Goal: Register for event/course

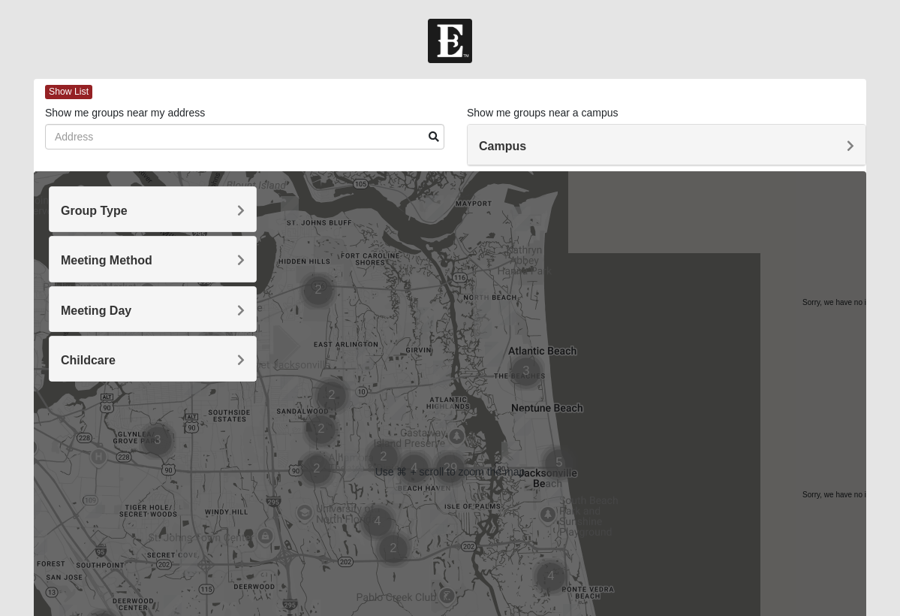
click at [224, 217] on div "Group Type" at bounding box center [153, 209] width 206 height 44
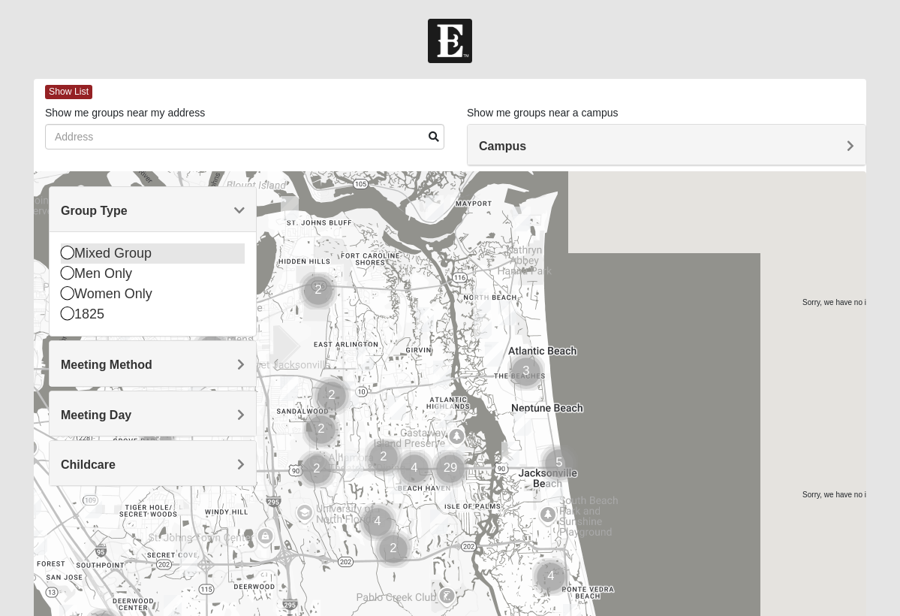
click at [65, 255] on icon at bounding box center [68, 253] width 14 height 14
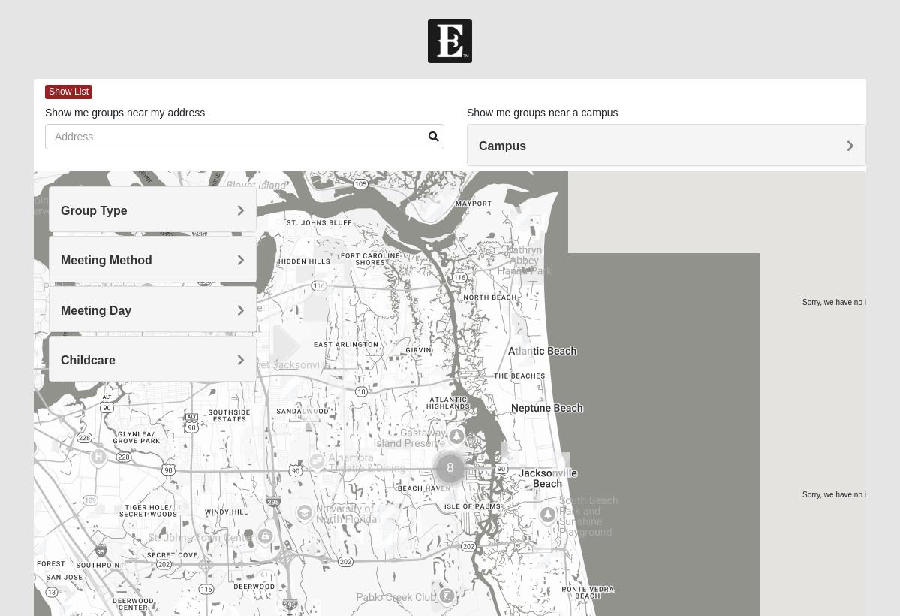
click at [235, 259] on h4 "Meeting Method" at bounding box center [153, 260] width 184 height 14
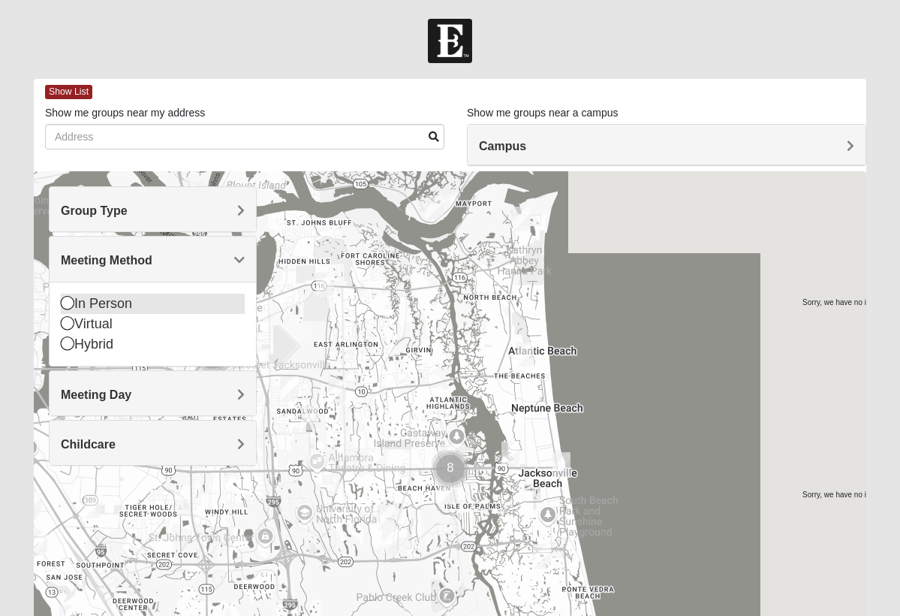
click at [69, 303] on icon at bounding box center [68, 303] width 14 height 14
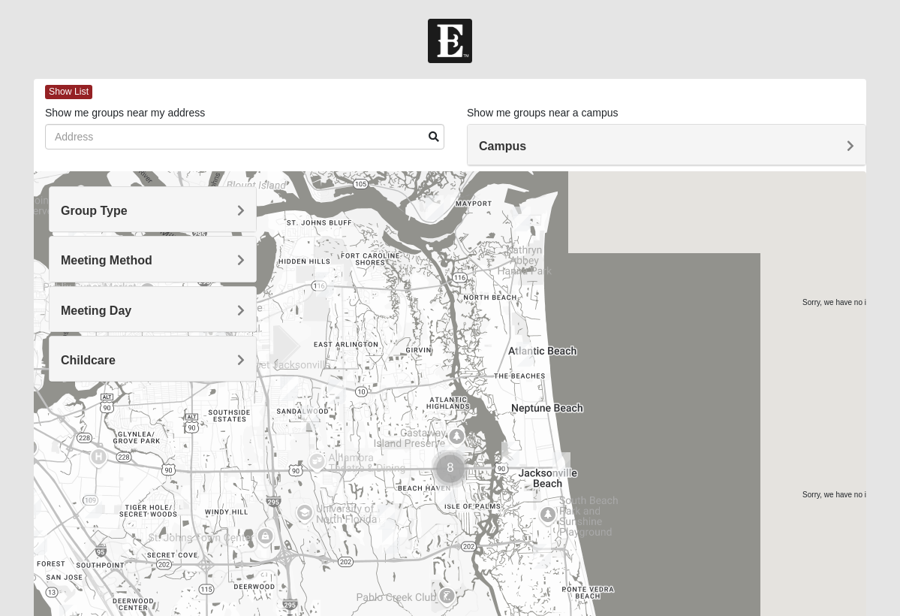
click at [207, 307] on h4 "Meeting Day" at bounding box center [153, 310] width 184 height 14
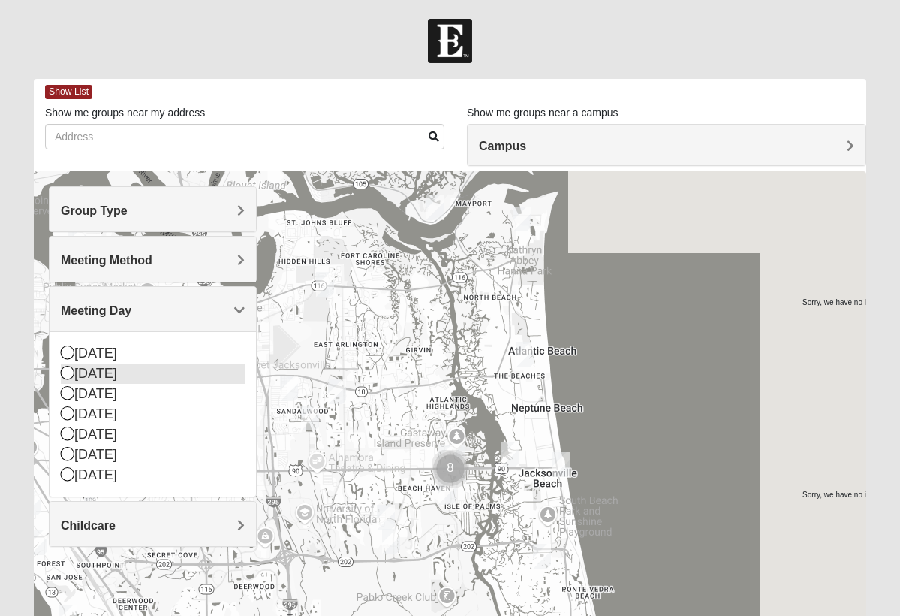
click at [68, 372] on icon at bounding box center [68, 373] width 14 height 14
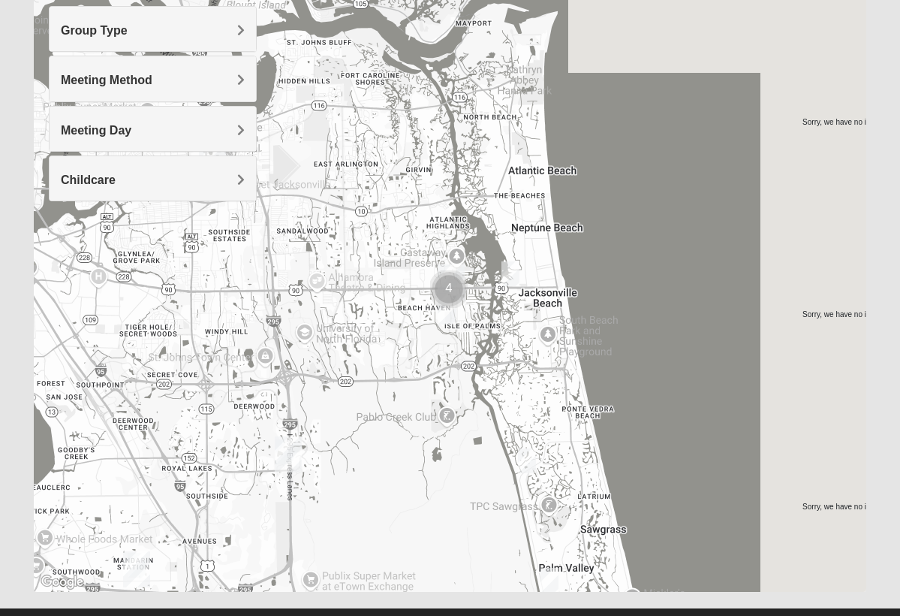
scroll to position [210, 0]
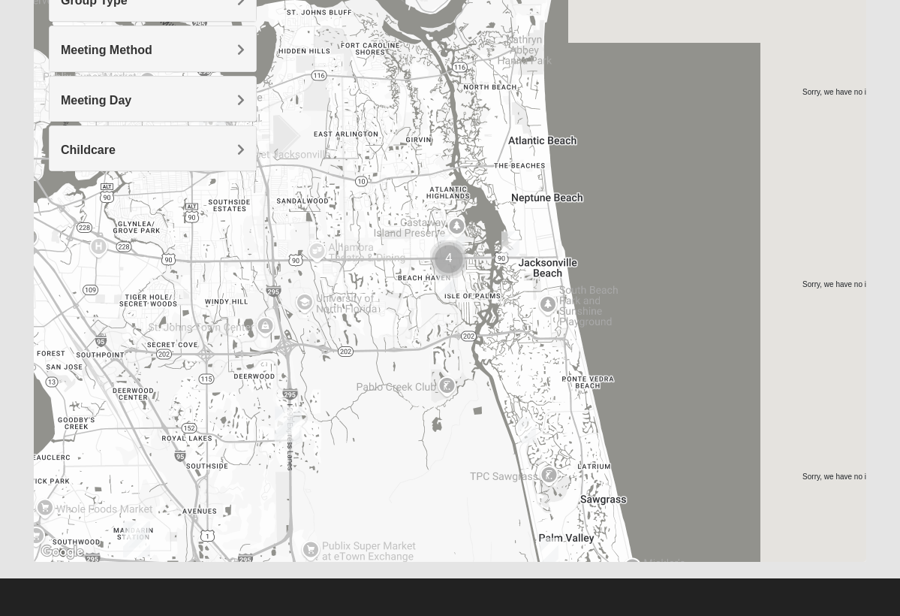
click at [445, 285] on img "Mixed Irish 32224" at bounding box center [447, 282] width 18 height 25
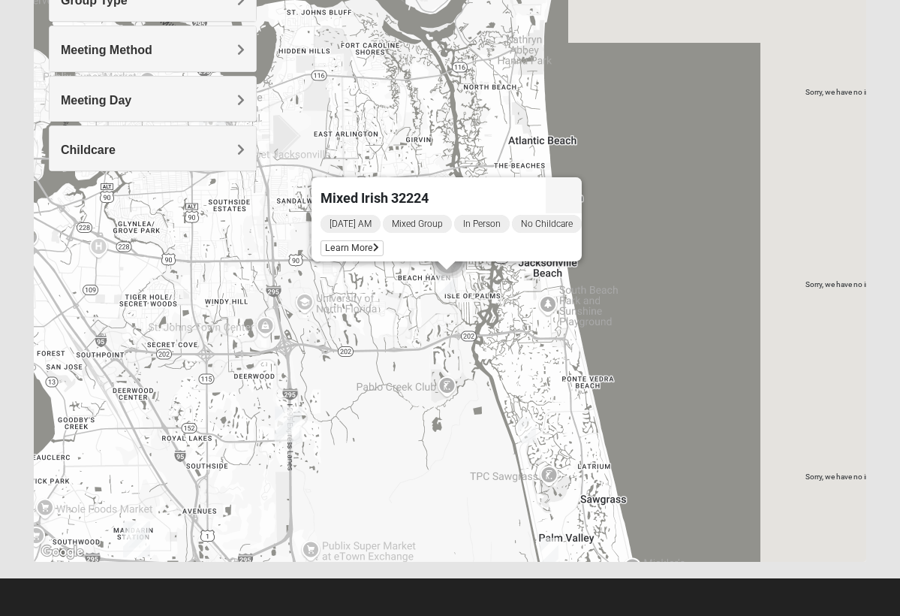
click at [349, 215] on span "[DATE] AM" at bounding box center [351, 224] width 60 height 18
click at [437, 319] on div "Mixed Irish 32224 [DATE] AM Mixed Group In Person No Childcare Learn More" at bounding box center [450, 261] width 833 height 601
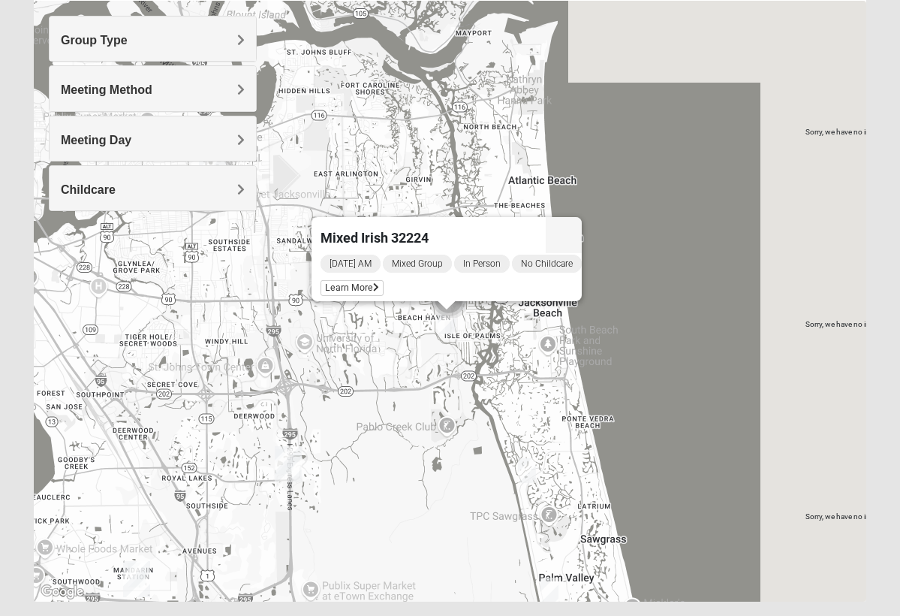
click at [669, 269] on div "Mixed Irish 32224 [DATE] AM Mixed Group In Person No Childcare Learn More" at bounding box center [450, 301] width 833 height 601
click at [830, 266] on div "Mixed Irish 32224 [DATE] AM Mixed Group In Person No Childcare Learn More" at bounding box center [450, 301] width 833 height 601
click at [349, 280] on span "Learn More" at bounding box center [352, 288] width 63 height 16
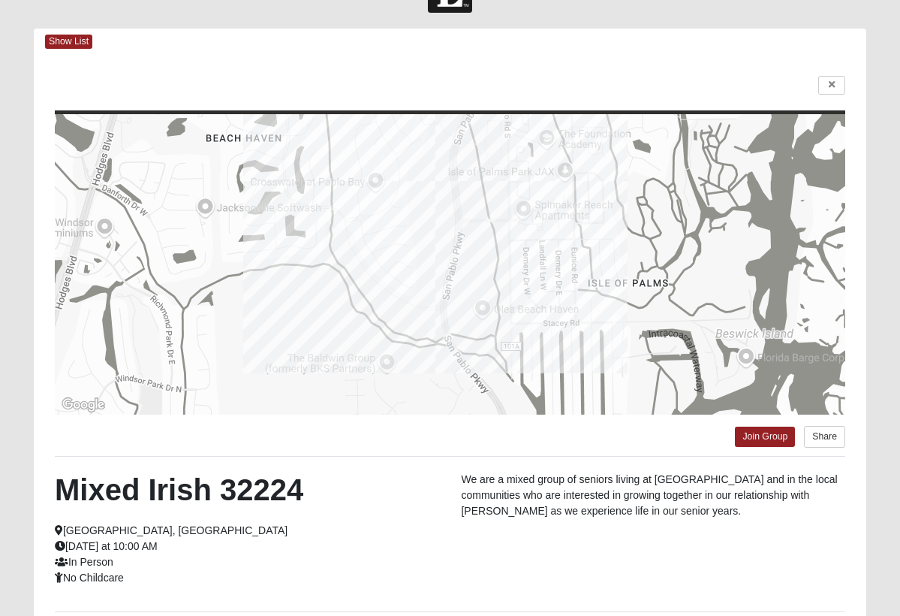
scroll to position [20, 0]
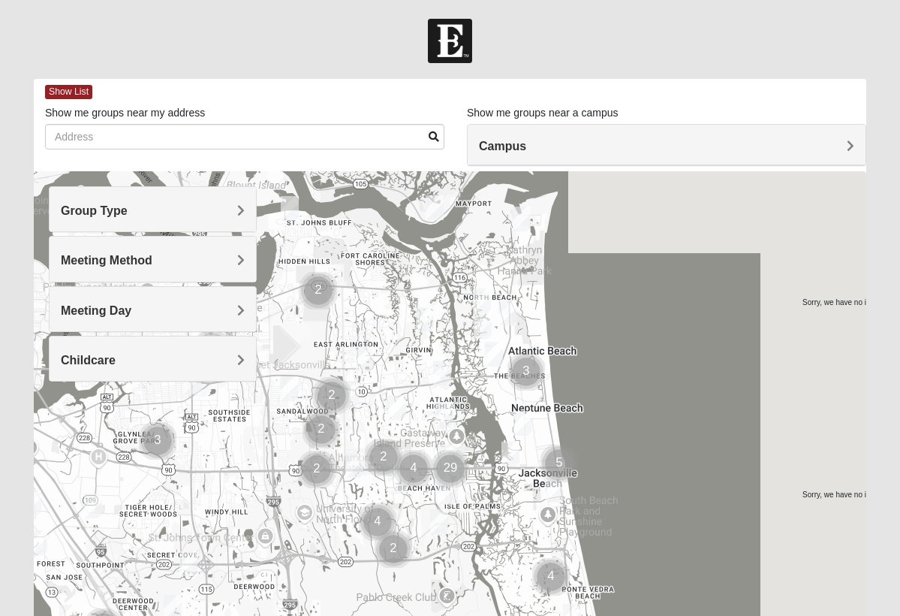
scroll to position [30, 0]
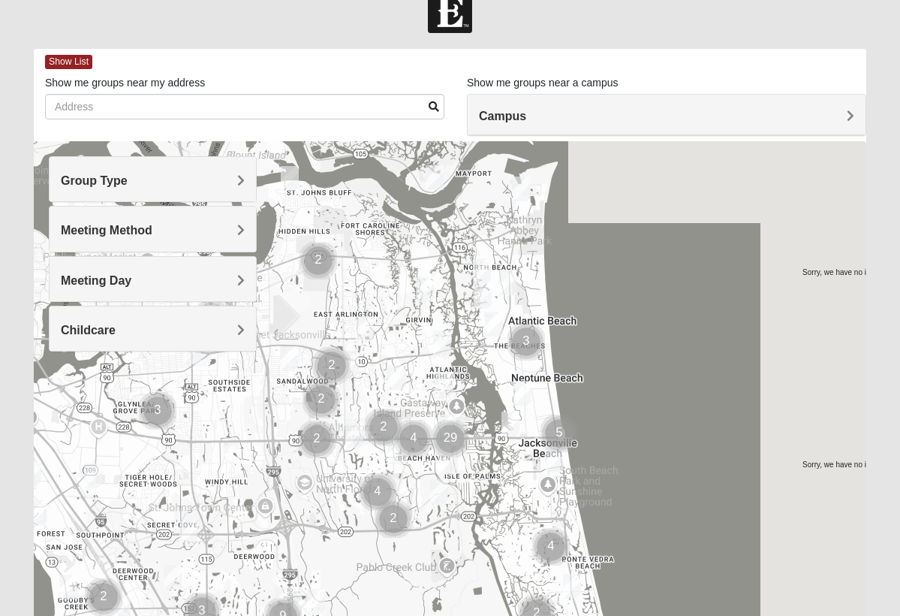
click at [142, 182] on h4 "Group Type" at bounding box center [153, 180] width 184 height 14
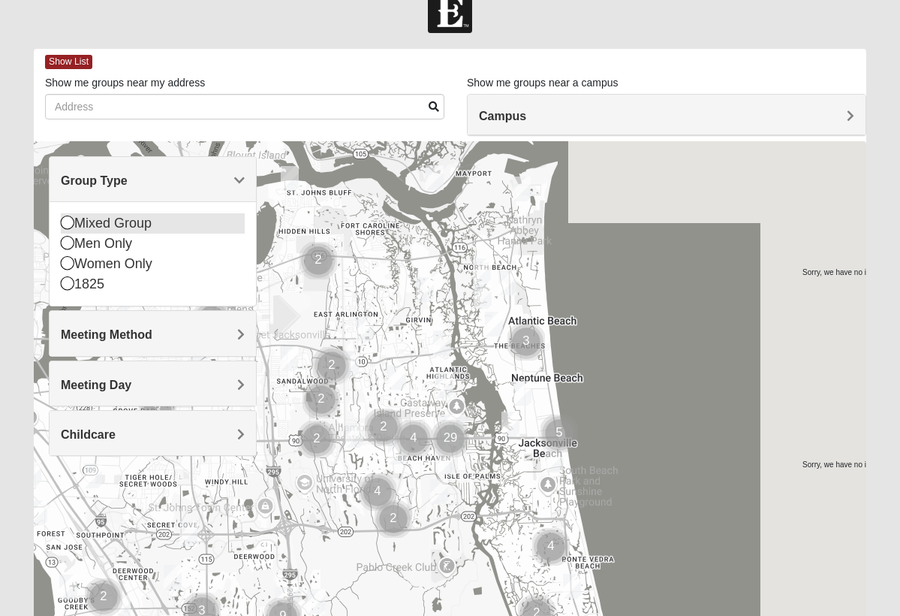
click at [90, 219] on div "Mixed Group" at bounding box center [153, 223] width 184 height 20
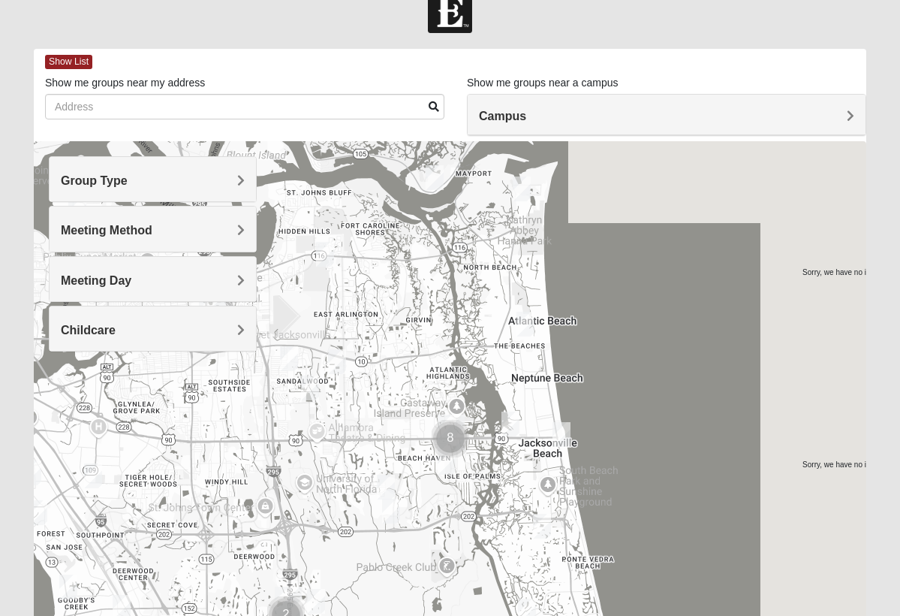
click at [122, 228] on span "Meeting Method" at bounding box center [107, 230] width 92 height 13
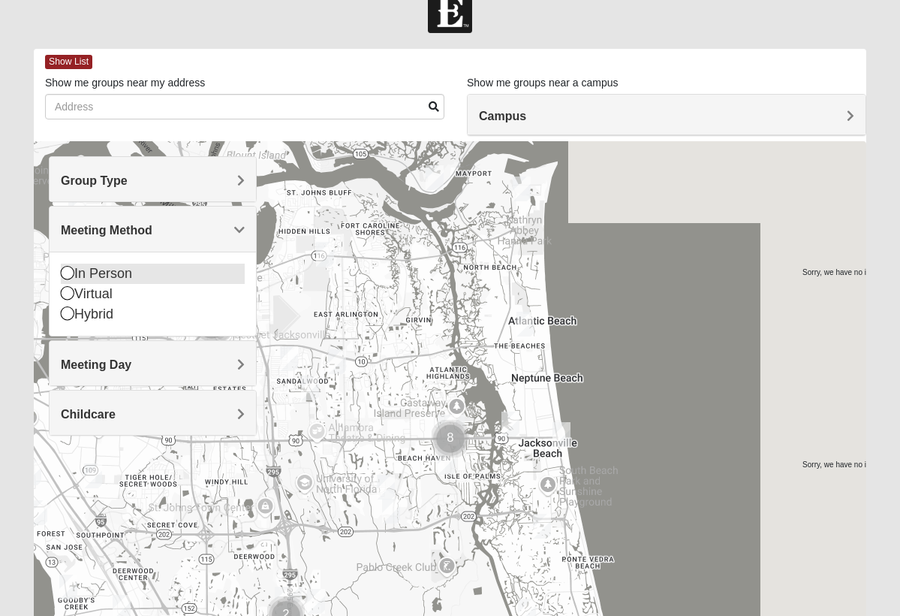
click at [71, 273] on icon at bounding box center [68, 273] width 14 height 14
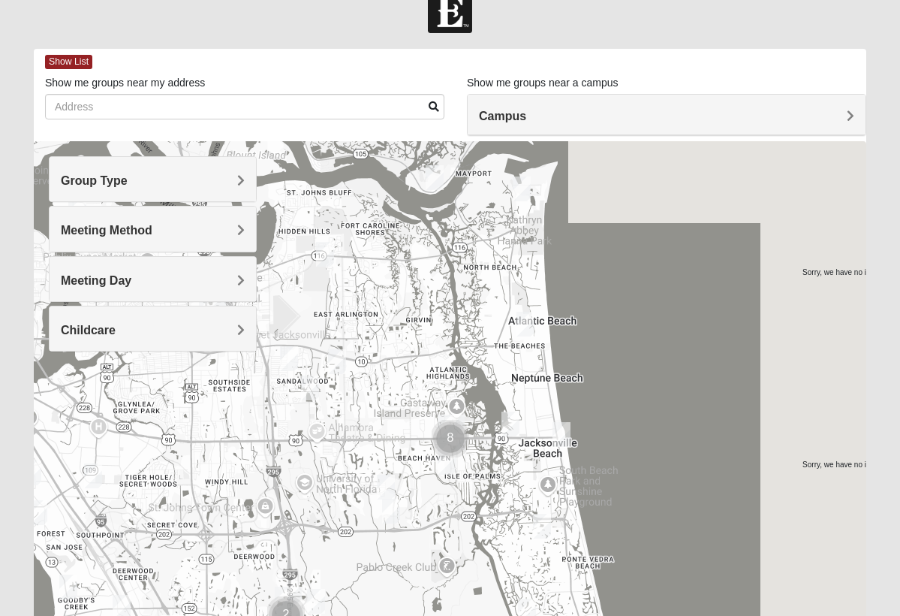
click at [134, 283] on h4 "Meeting Day" at bounding box center [153, 280] width 184 height 14
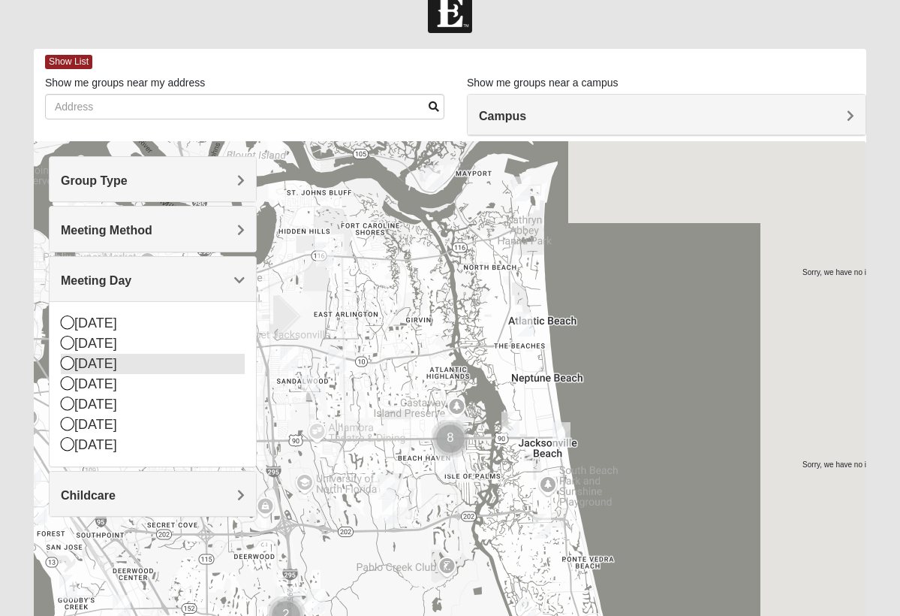
click at [66, 360] on icon at bounding box center [68, 363] width 14 height 14
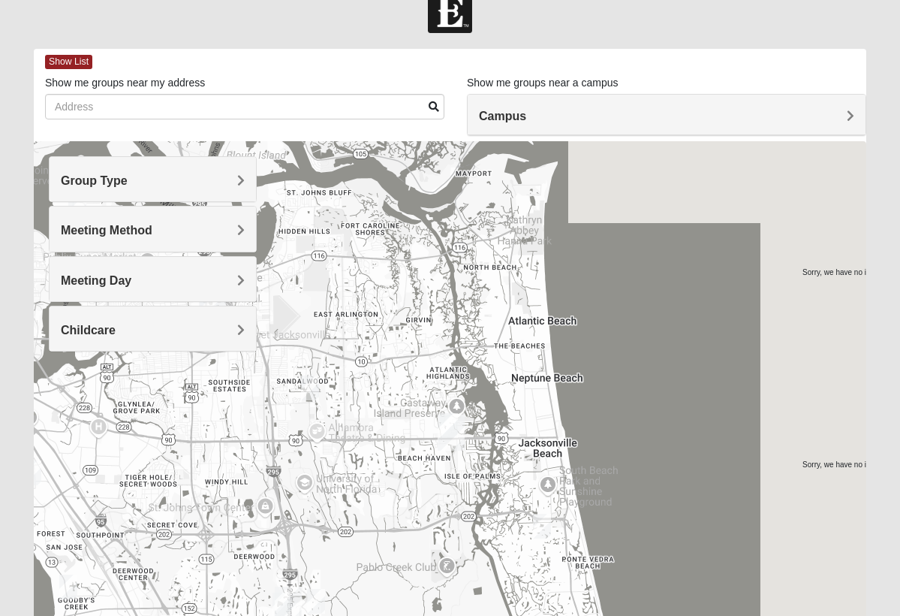
click at [310, 385] on img "Mixed Davis 32246" at bounding box center [310, 387] width 18 height 25
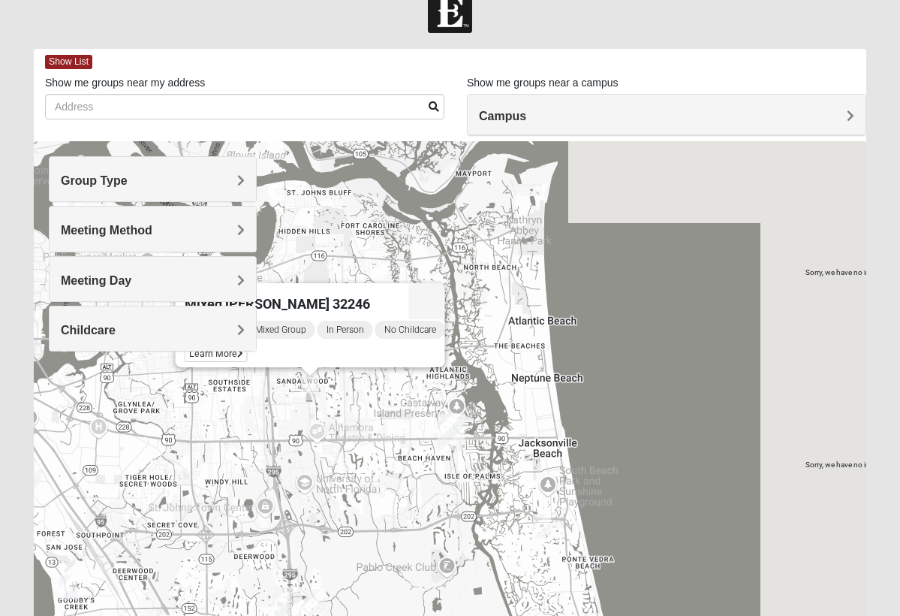
click at [270, 345] on div "Tuesday PM Mixed Group In Person No Childcare Learn More" at bounding box center [315, 343] width 261 height 48
click at [225, 349] on div "Childcare Yes No" at bounding box center [153, 329] width 208 height 46
click at [225, 347] on div "Childcare" at bounding box center [153, 328] width 206 height 44
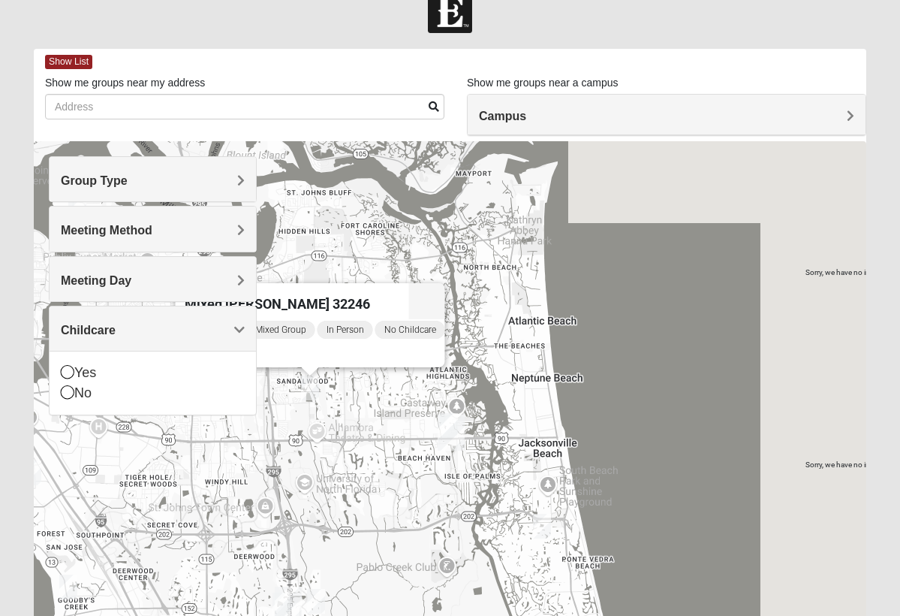
click at [225, 333] on h4 "Childcare" at bounding box center [153, 330] width 184 height 14
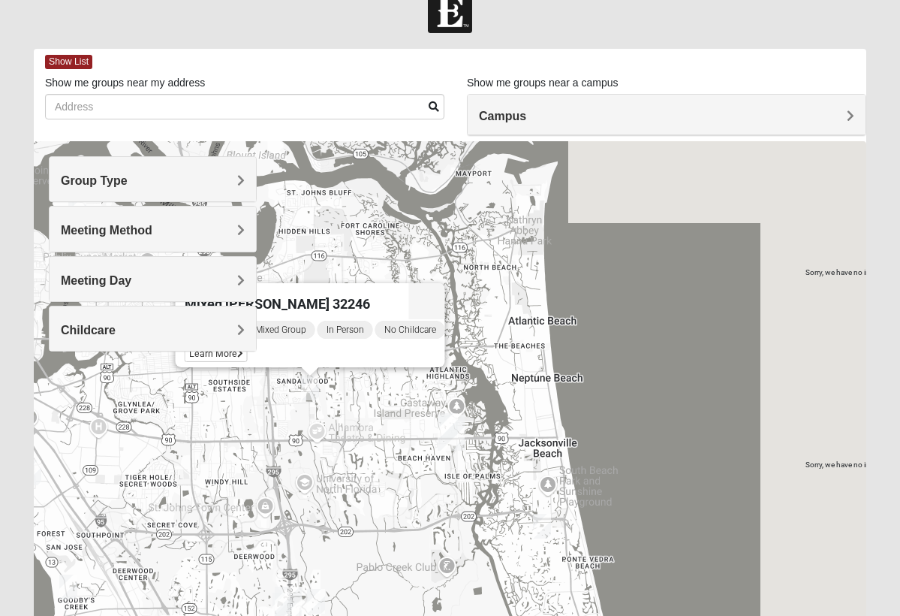
drag, startPoint x: 281, startPoint y: 338, endPoint x: 335, endPoint y: 338, distance: 54.1
click at [335, 338] on div "Tuesday PM Mixed Group In Person No Childcare Learn More" at bounding box center [315, 343] width 261 height 48
click at [315, 384] on img "Mixed Davis 32246" at bounding box center [310, 387] width 18 height 25
click at [291, 346] on div "Tuesday PM Mixed Group In Person No Childcare Learn More" at bounding box center [315, 343] width 261 height 48
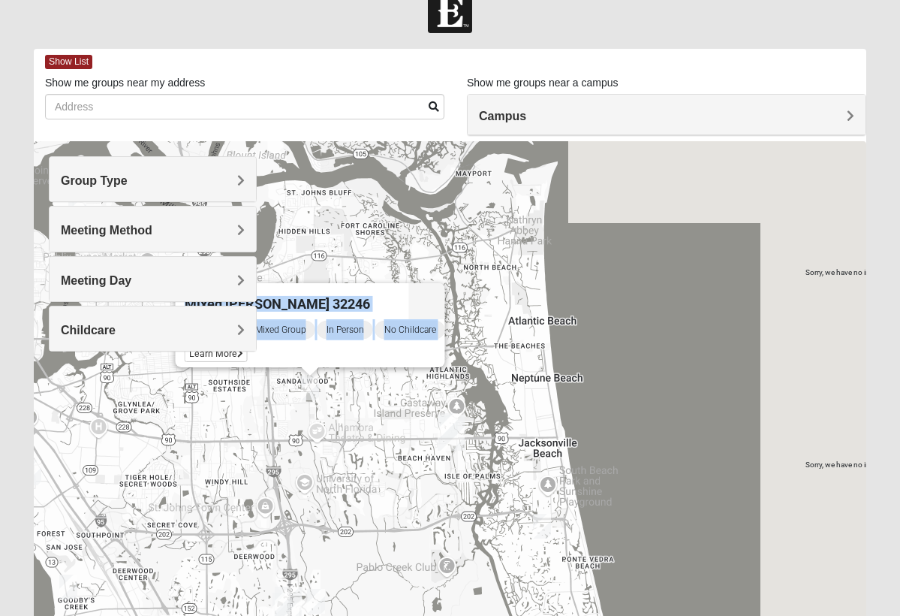
drag, startPoint x: 291, startPoint y: 346, endPoint x: 303, endPoint y: 360, distance: 18.2
click at [303, 360] on div "Tuesday PM Mixed Group In Person No Childcare Learn More" at bounding box center [315, 343] width 261 height 48
drag, startPoint x: 285, startPoint y: 344, endPoint x: 267, endPoint y: 327, distance: 24.4
click at [267, 327] on div "Tuesday PM Mixed Group In Person No Childcare Learn More" at bounding box center [315, 343] width 261 height 48
click at [266, 342] on div "Tuesday PM Mixed Group In Person No Childcare Learn More" at bounding box center [315, 343] width 261 height 48
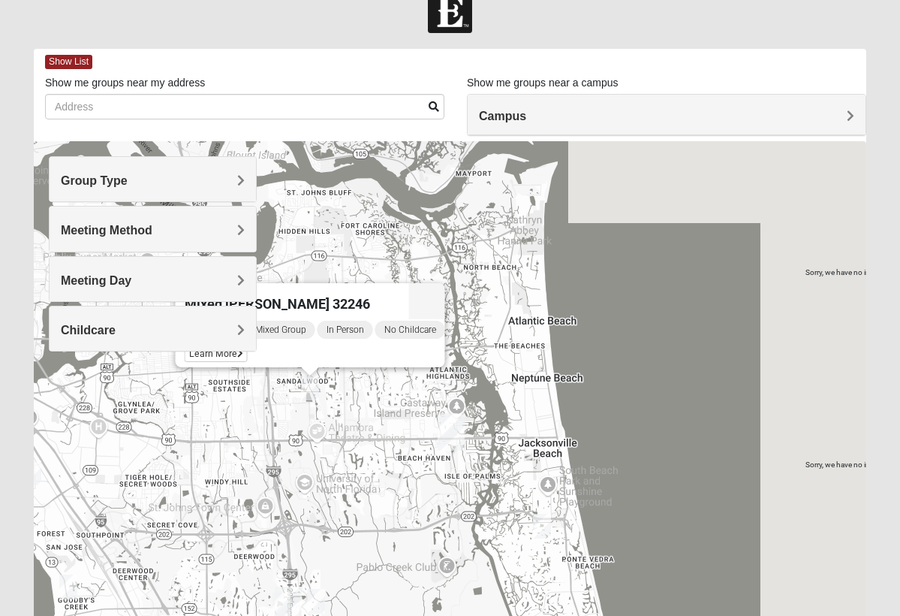
click at [197, 349] on div "Childcare Yes No" at bounding box center [153, 329] width 208 height 46
click at [210, 349] on div "Childcare Yes No" at bounding box center [153, 329] width 208 height 46
click at [222, 349] on div "Childcare Yes No" at bounding box center [153, 329] width 208 height 46
click at [535, 528] on img "Mixed Grooms 32082" at bounding box center [542, 526] width 18 height 25
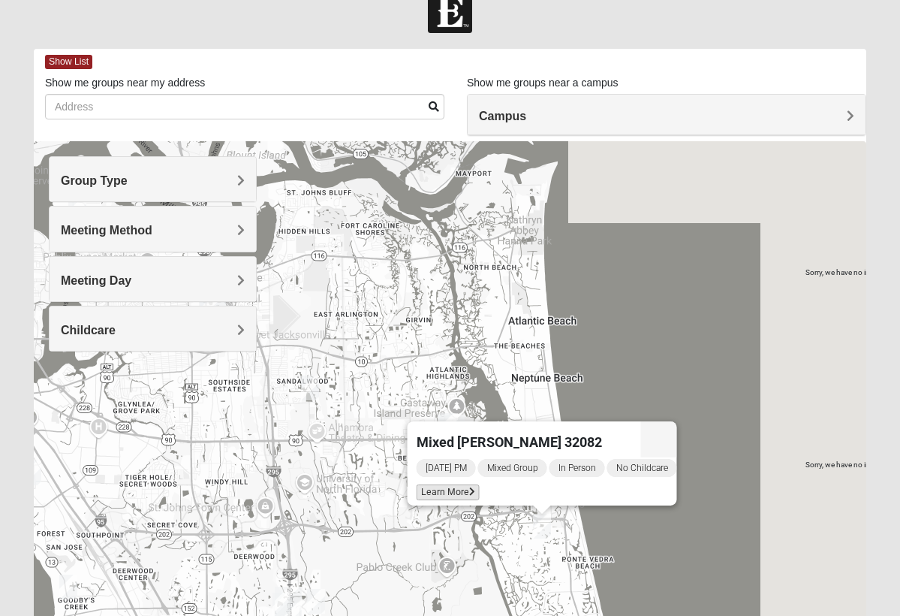
click at [445, 485] on span "Learn More" at bounding box center [448, 492] width 63 height 16
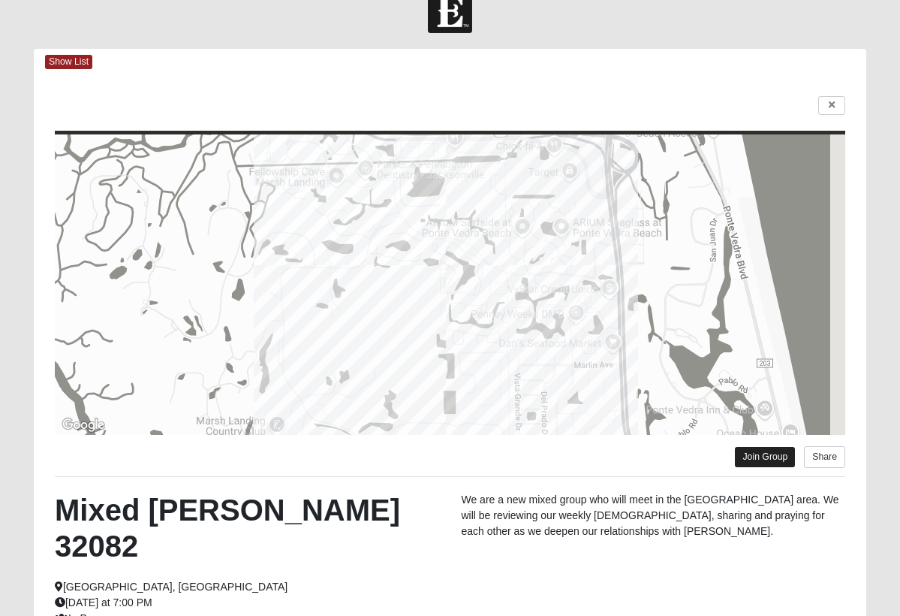
click at [749, 453] on link "Join Group" at bounding box center [765, 457] width 60 height 20
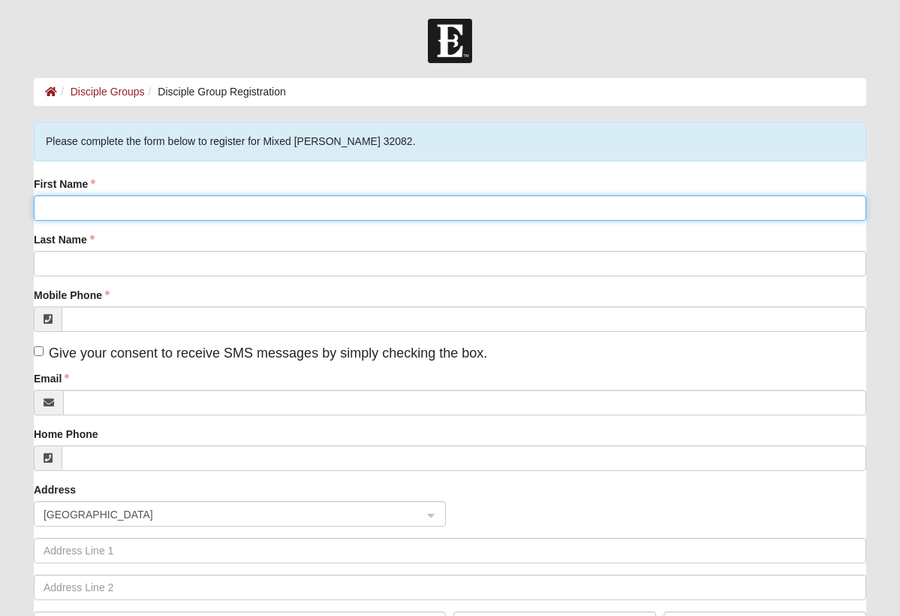
click at [194, 215] on input "First Name" at bounding box center [450, 208] width 833 height 26
type input "Jad"
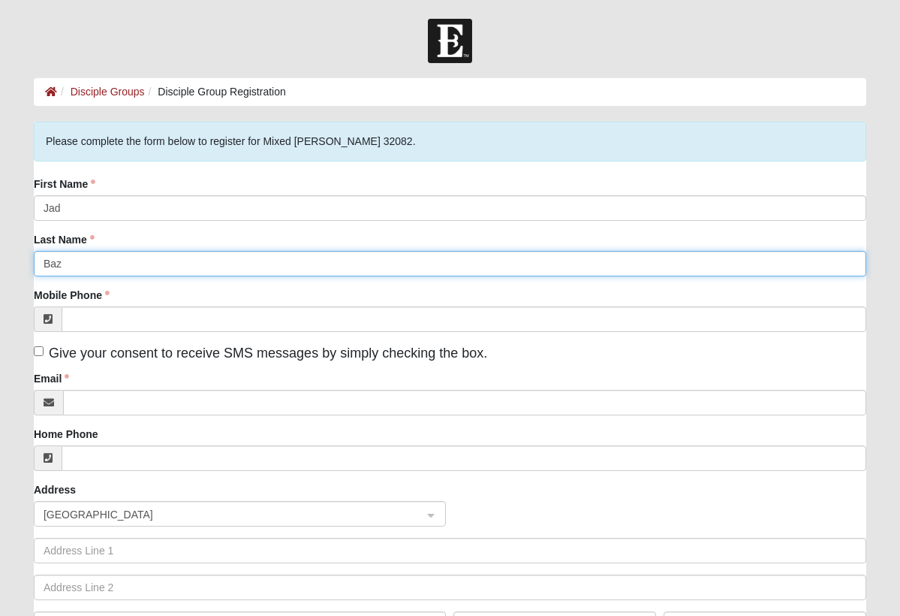
type input "Baz"
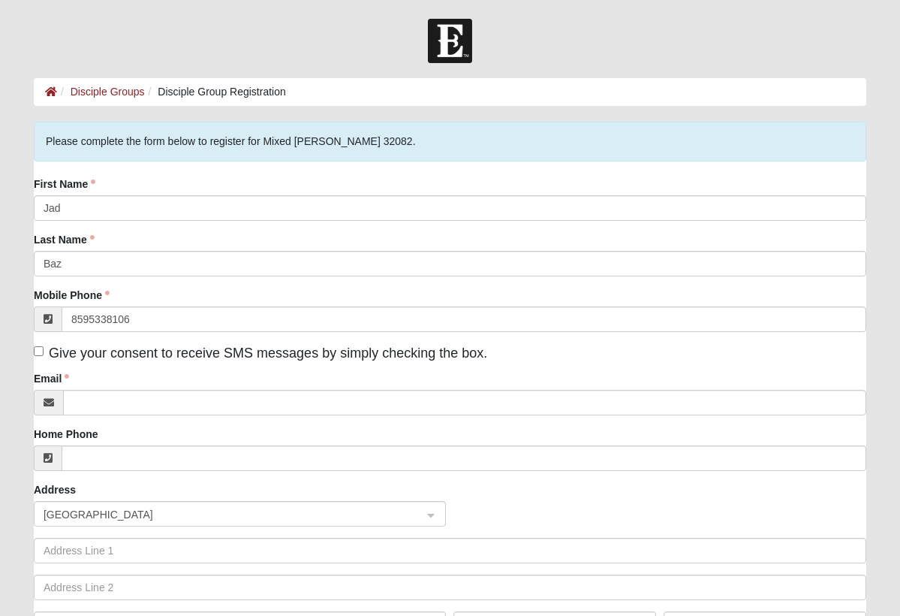
type input "(859) 533-8106"
click at [39, 352] on input "Give your consent to receive SMS messages by simply checking the box." at bounding box center [39, 351] width 10 height 10
checkbox input "true"
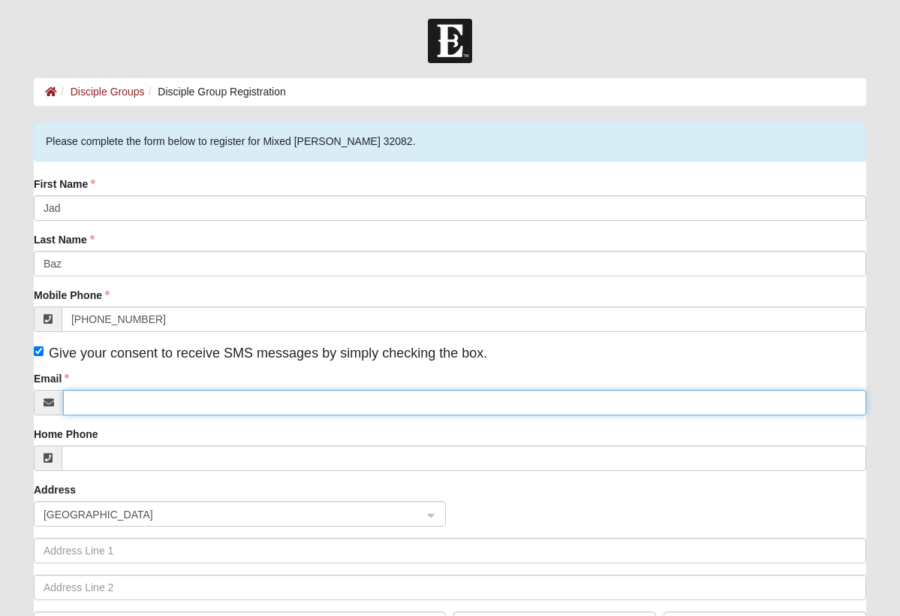
click at [128, 413] on input "Email" at bounding box center [464, 403] width 803 height 26
type input "bazj719@gmail.com"
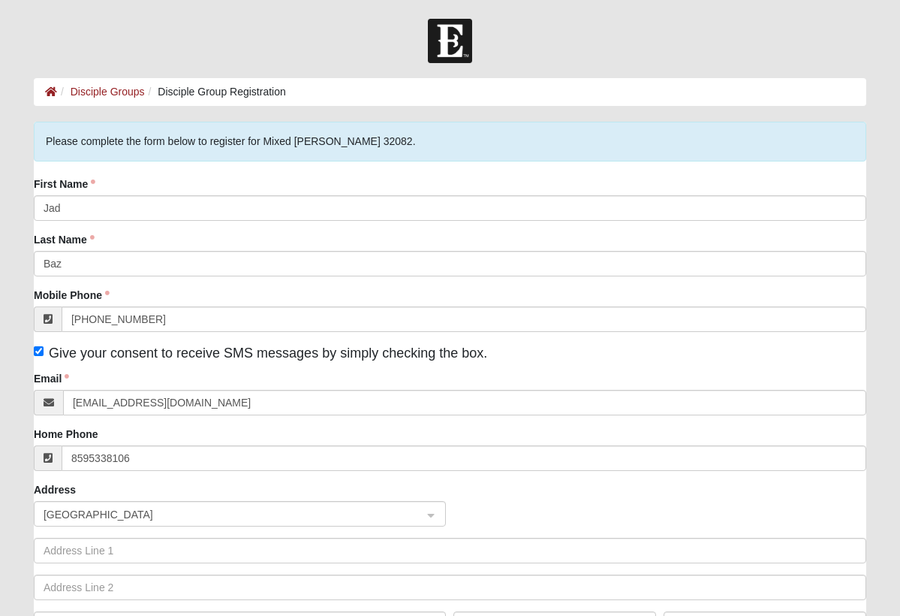
type input "(859) 533-8106"
click at [170, 517] on span "United States" at bounding box center [227, 514] width 366 height 17
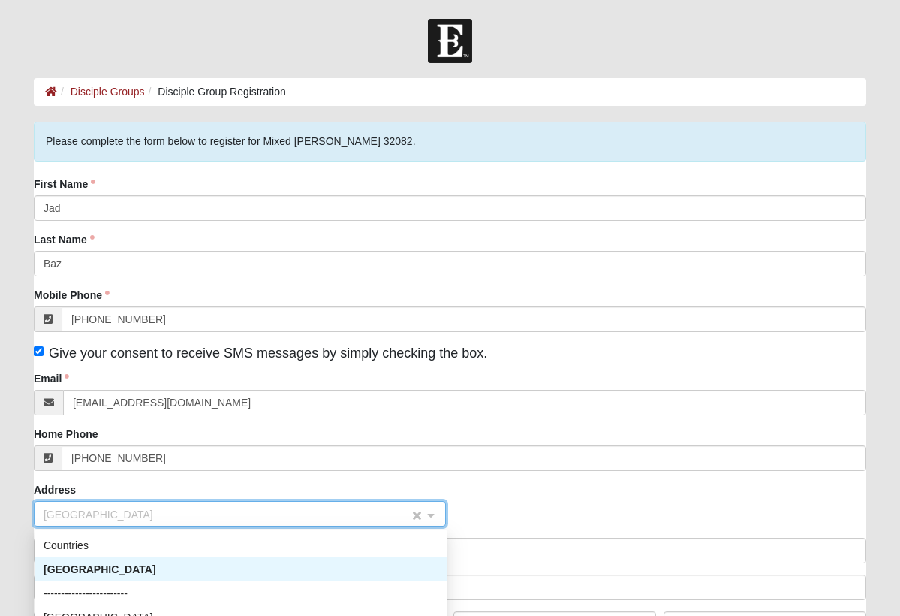
click at [170, 517] on span "United States" at bounding box center [227, 514] width 366 height 17
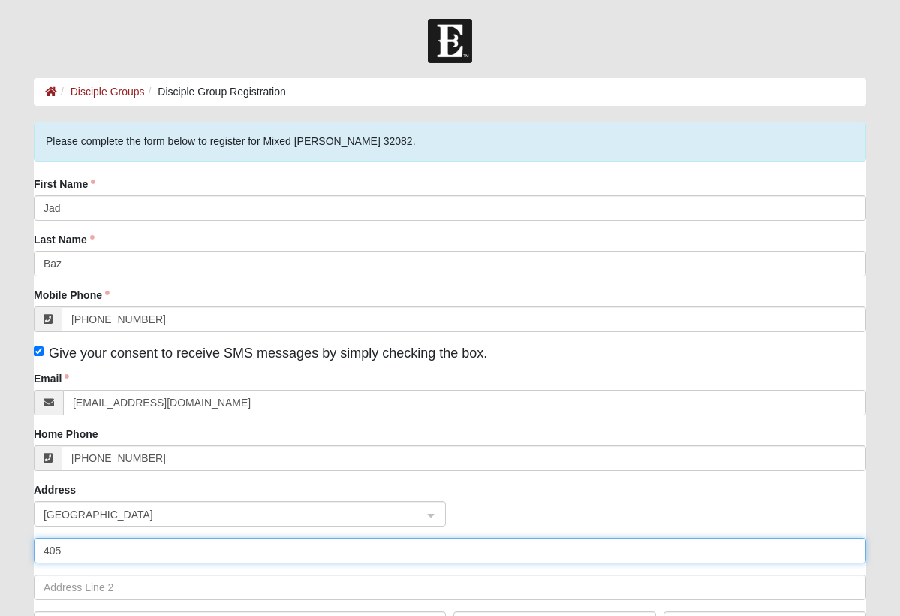
type input "405 n harbor lights drive"
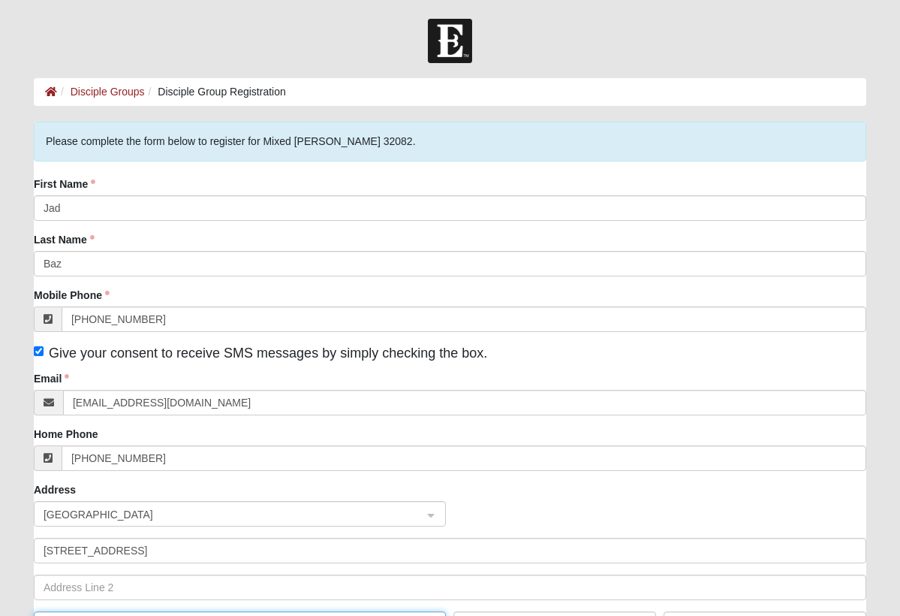
type input "Jad"
click at [532, 484] on div "Address United States US ------------------------ Countries United States -----…" at bounding box center [450, 565] width 833 height 166
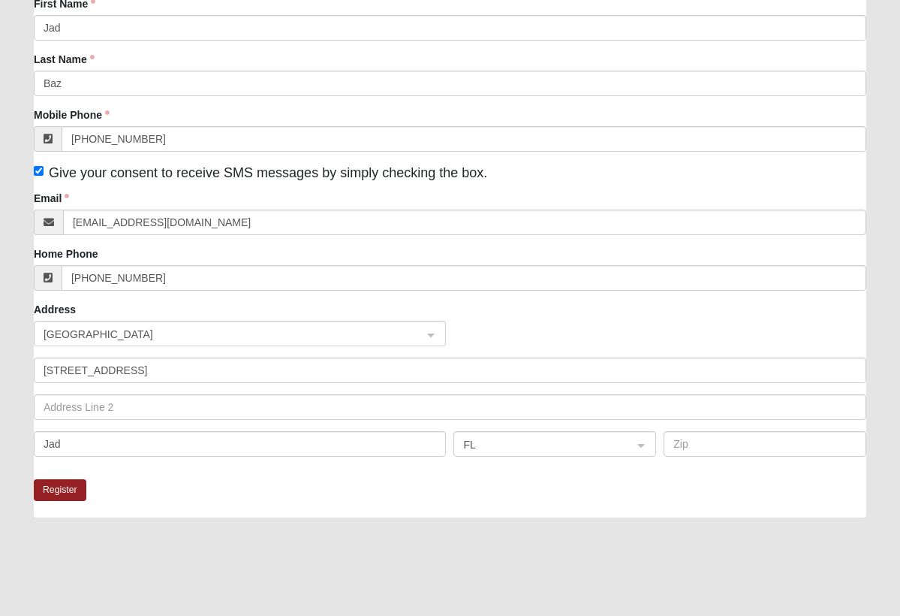
scroll to position [210, 0]
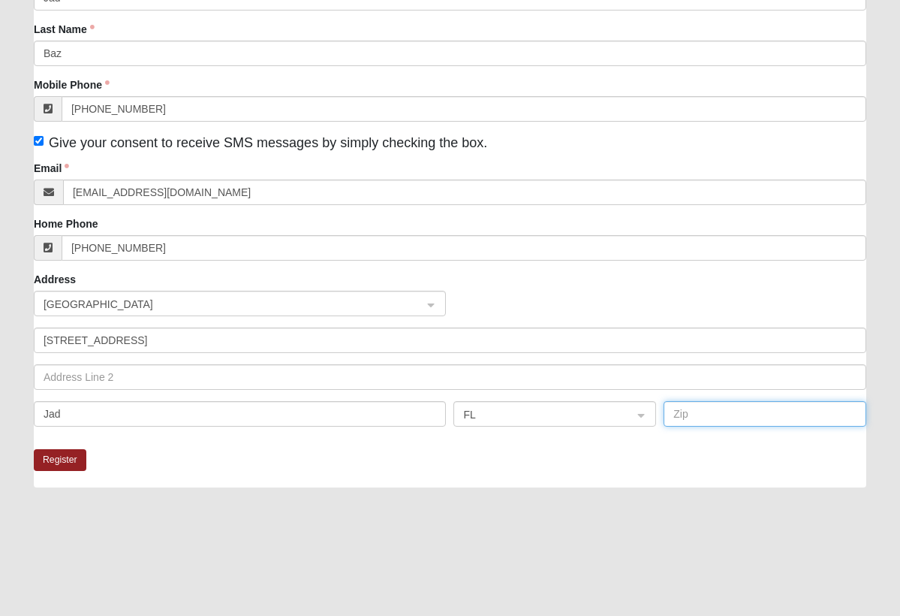
click at [683, 417] on input "text" at bounding box center [765, 414] width 203 height 26
type input "32081"
click at [69, 453] on button "Register" at bounding box center [60, 460] width 53 height 22
